Goal: Information Seeking & Learning: Learn about a topic

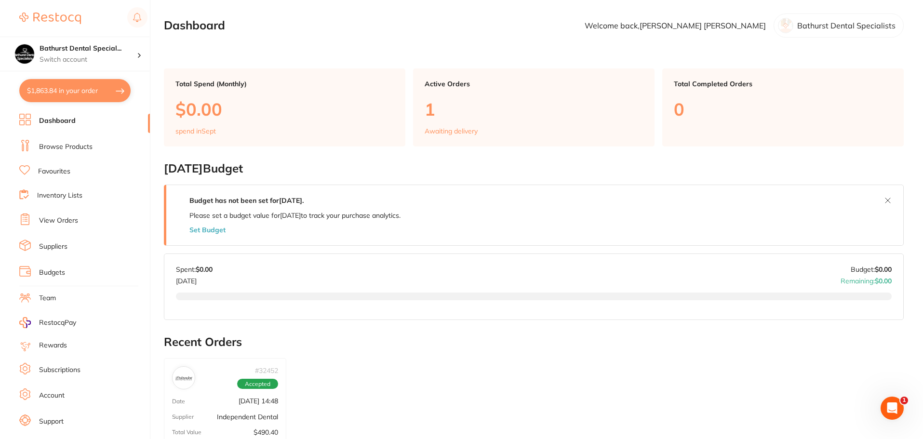
click at [89, 148] on link "Browse Products" at bounding box center [65, 147] width 53 height 10
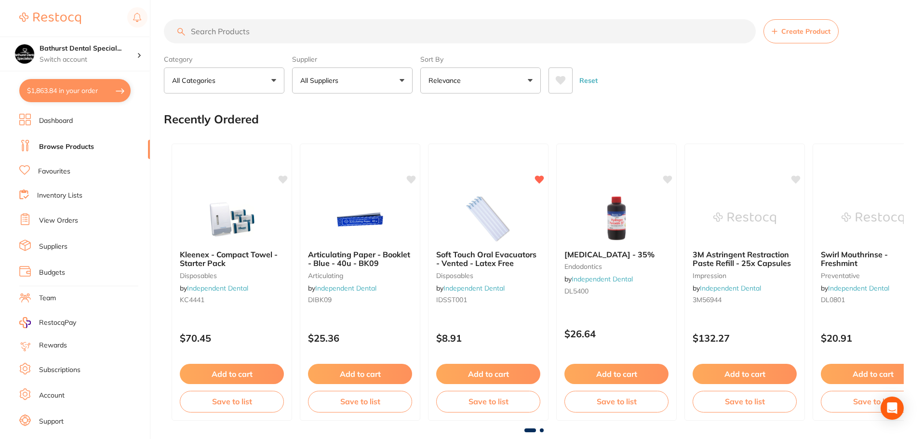
click at [279, 28] on input "search" at bounding box center [460, 31] width 592 height 24
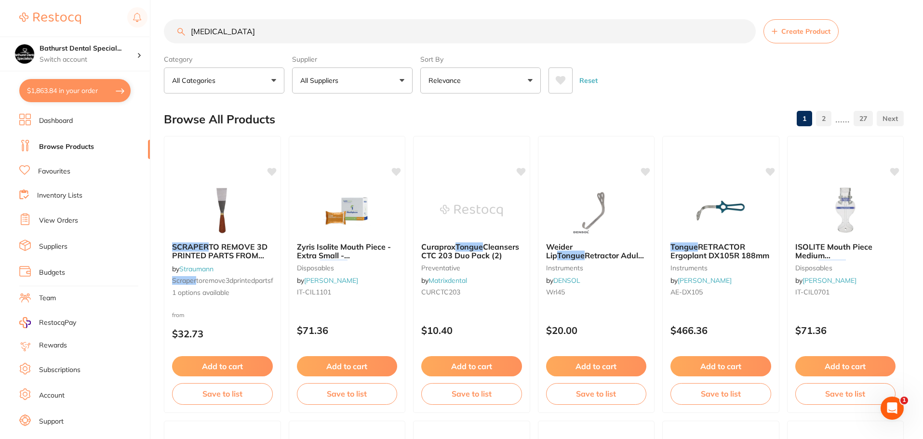
drag, startPoint x: 445, startPoint y: 31, endPoint x: 73, endPoint y: 23, distance: 372.6
click at [73, 26] on div "$1,863.84 Bathurst Dental Special... Switch account Bathurst Dental Specialists…" at bounding box center [461, 219] width 923 height 439
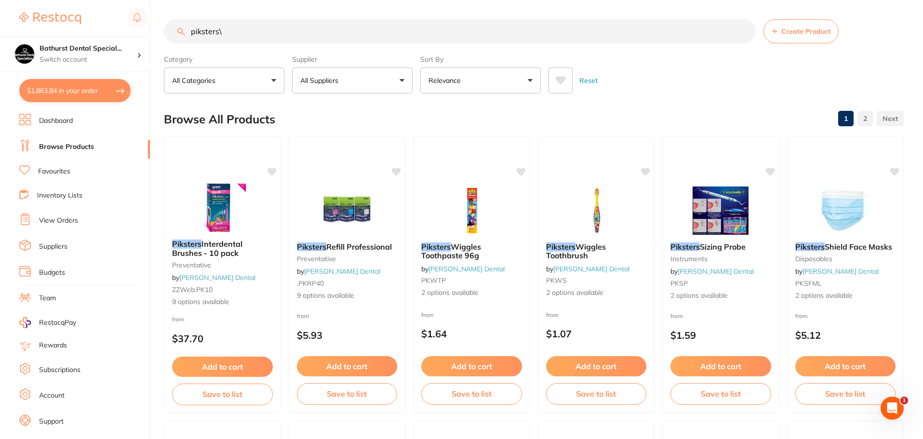
type input "piksters\"
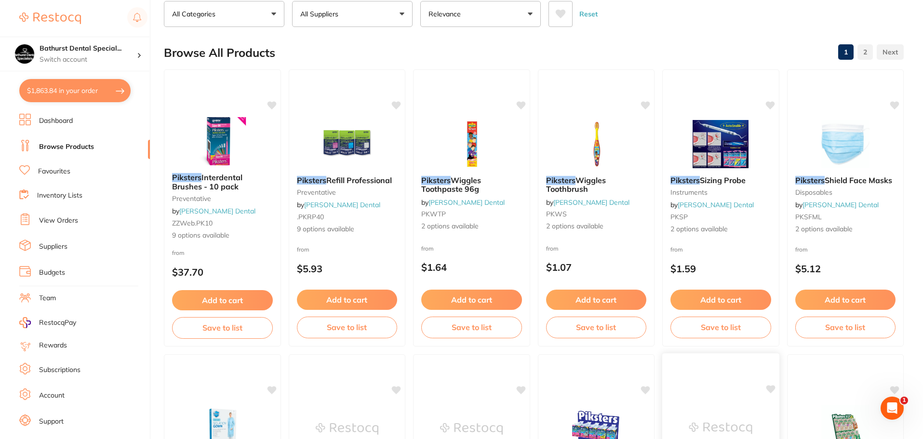
scroll to position [48, 0]
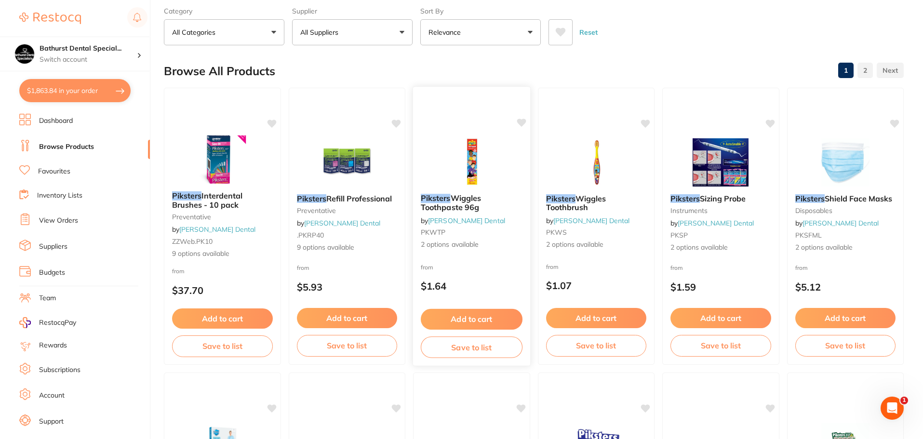
click at [475, 202] on span "Wiggles Toothpaste 96g" at bounding box center [451, 202] width 60 height 19
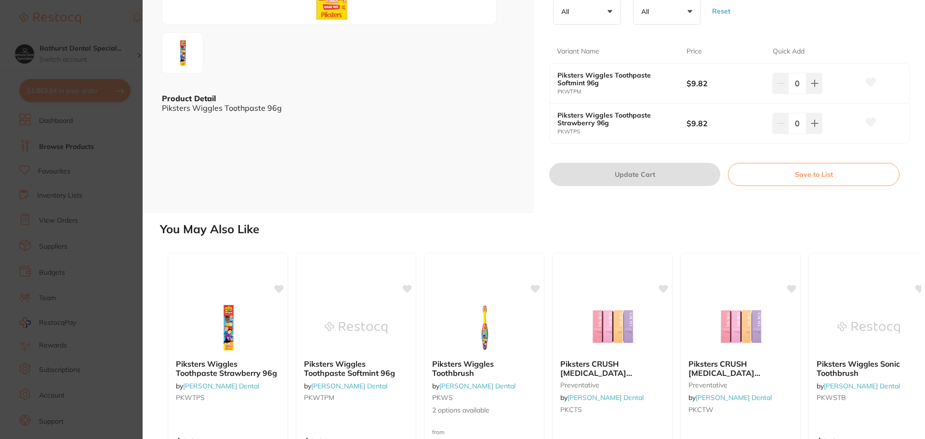
scroll to position [193, 0]
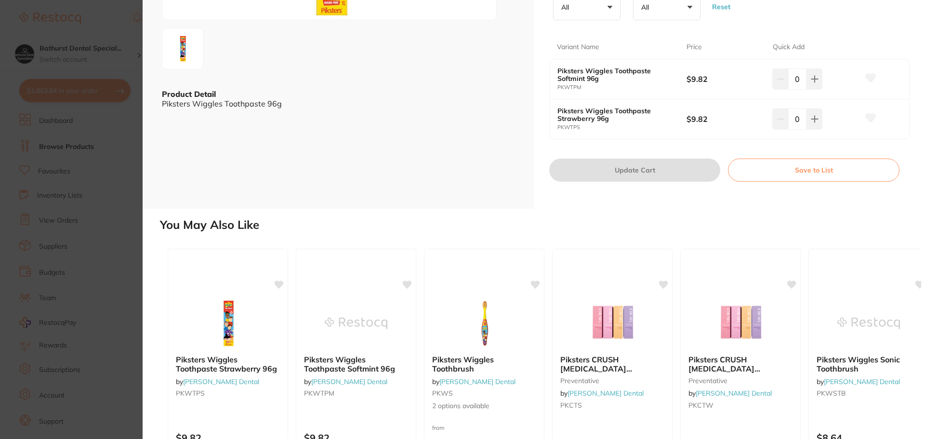
drag, startPoint x: 522, startPoint y: 238, endPoint x: 497, endPoint y: 228, distance: 26.8
click at [497, 228] on h2 "You May Also Like" at bounding box center [540, 224] width 761 height 13
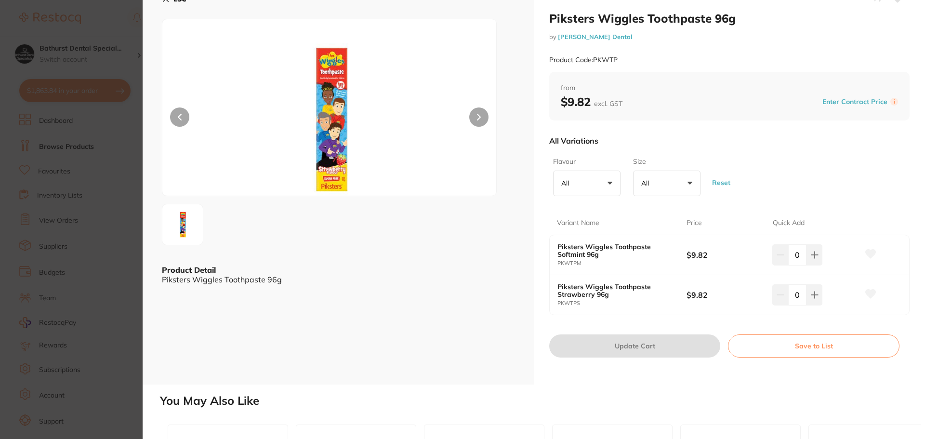
scroll to position [0, 0]
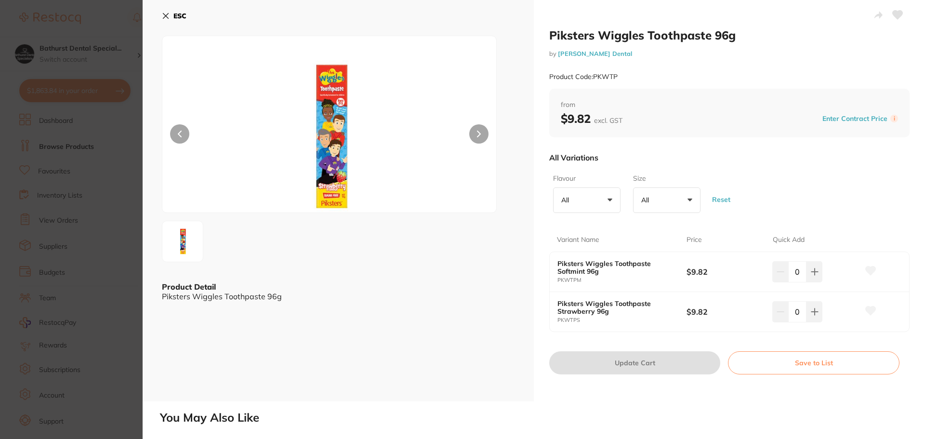
click at [169, 15] on icon at bounding box center [166, 16] width 8 height 8
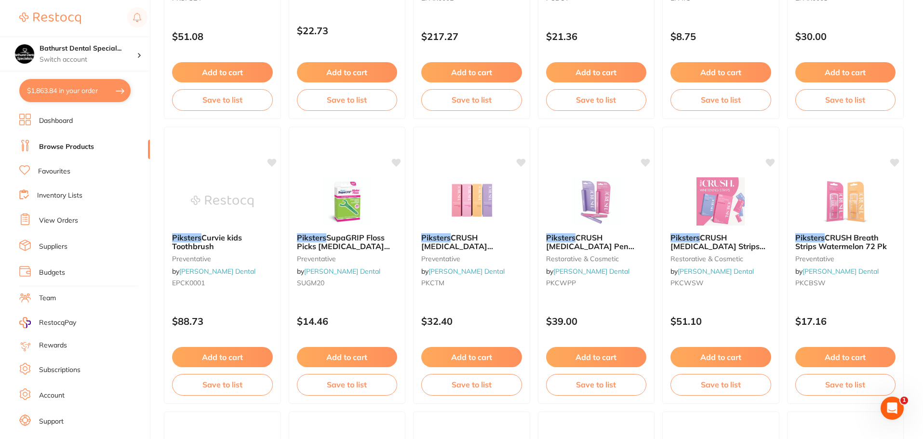
scroll to position [1735, 0]
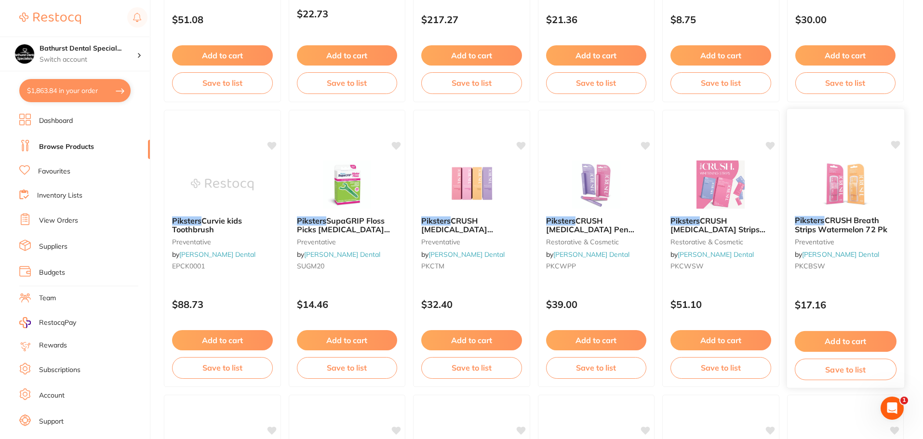
click at [824, 219] on span "CRUSH Breath Strips Watermelon 72 Pk" at bounding box center [840, 224] width 93 height 19
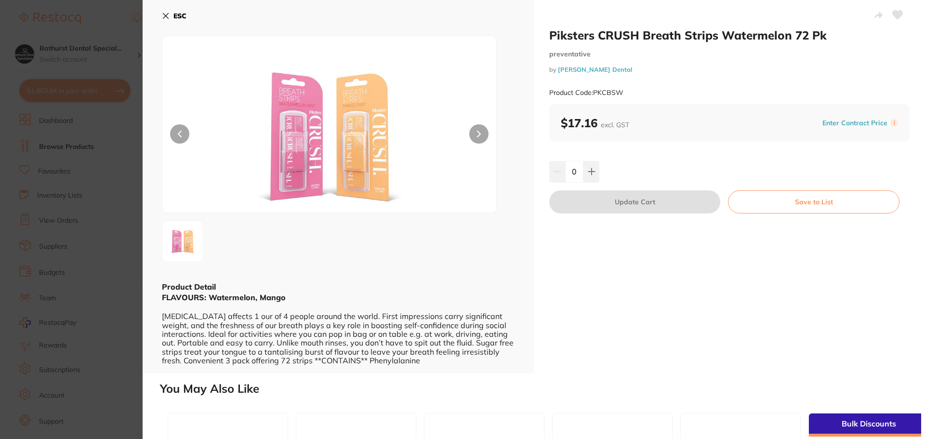
click at [478, 132] on icon at bounding box center [479, 134] width 3 height 6
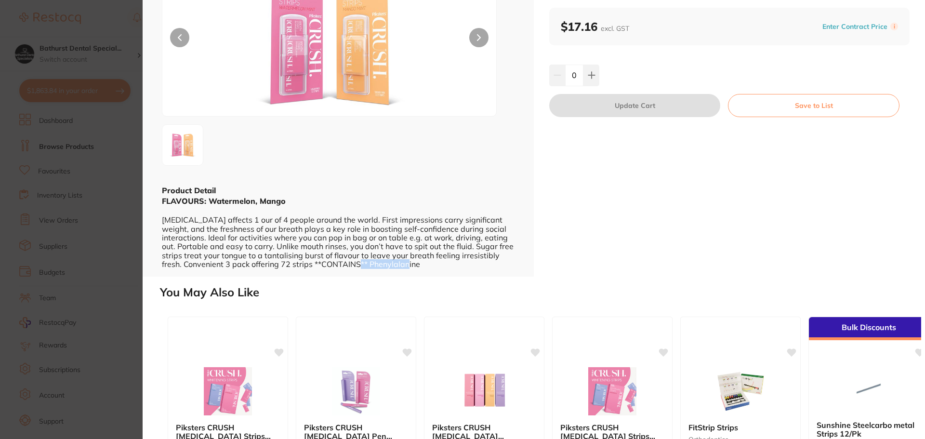
drag, startPoint x: 369, startPoint y: 264, endPoint x: 421, endPoint y: 263, distance: 52.5
click at [421, 263] on div "FLAVOURS: Watermelon, Mango [MEDICAL_DATA] affects 1 our of 4 people around the…" at bounding box center [338, 232] width 353 height 73
copy div "Phenylalanine"
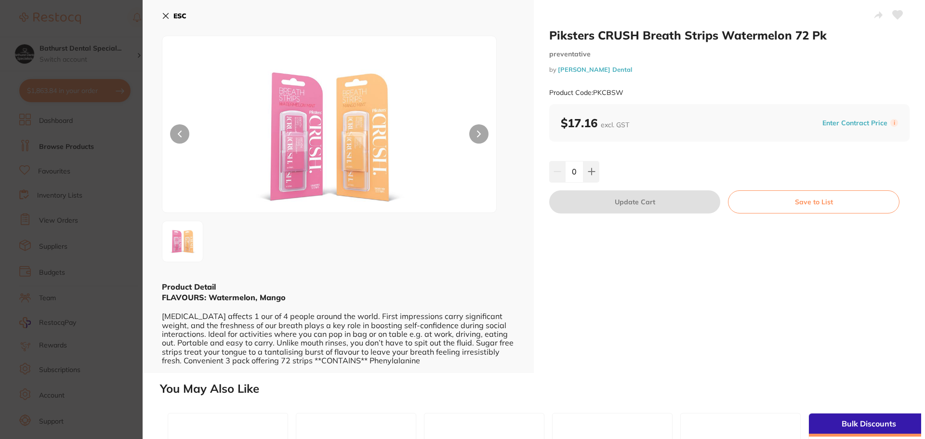
click at [466, 332] on div "FLAVOURS: Watermelon, Mango [MEDICAL_DATA] affects 1 our of 4 people around the…" at bounding box center [338, 328] width 353 height 73
click at [166, 18] on icon at bounding box center [166, 16] width 8 height 8
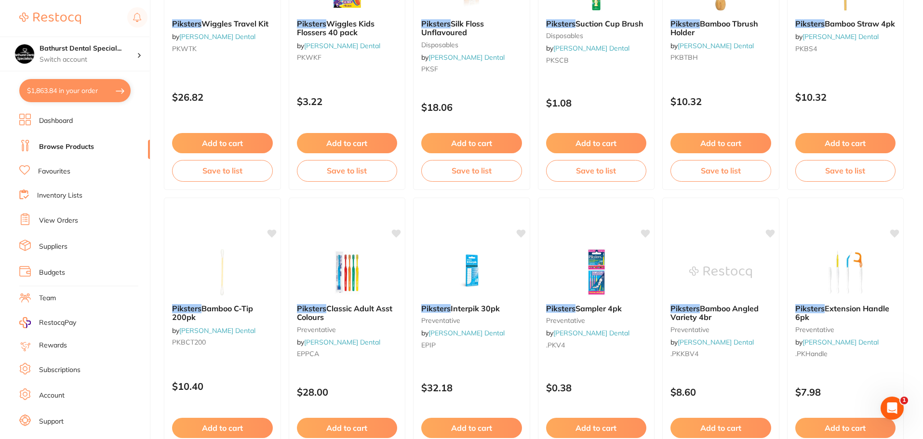
scroll to position [2302, 0]
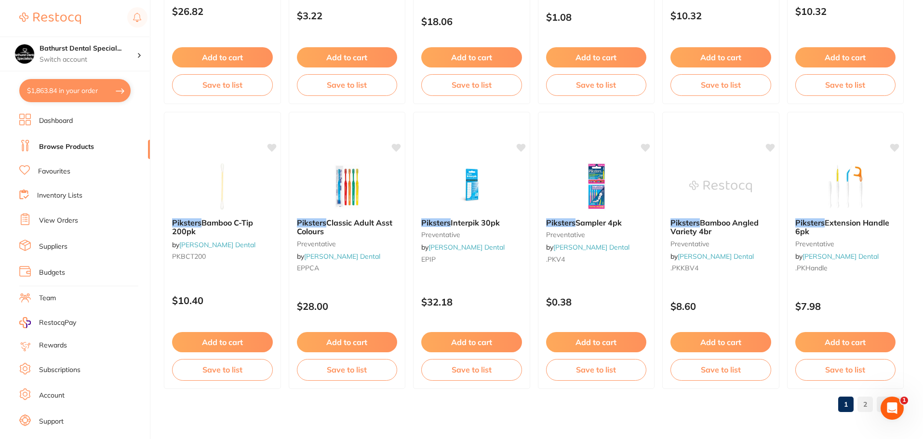
click at [862, 404] on link "2" at bounding box center [864, 404] width 15 height 19
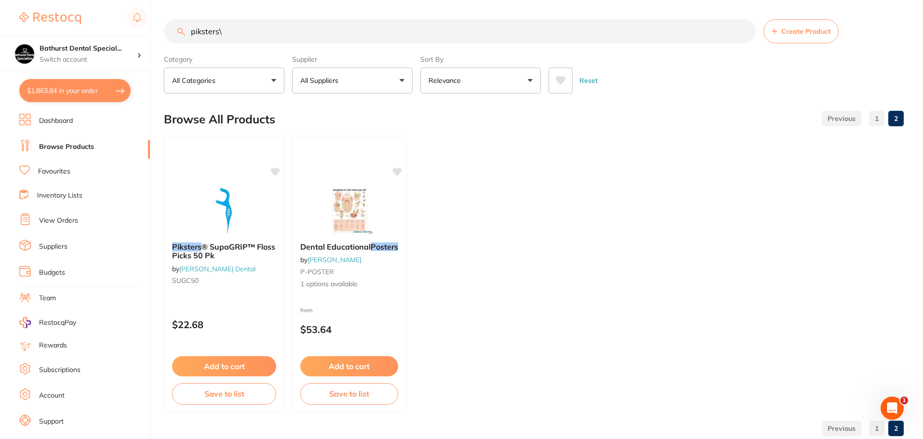
scroll to position [24, 0]
